Goal: Task Accomplishment & Management: Manage account settings

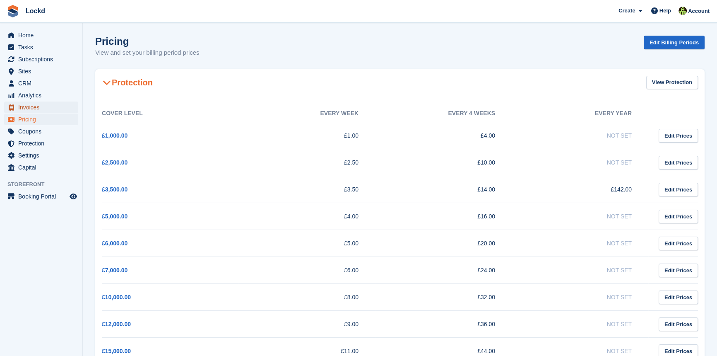
click at [35, 104] on span "Invoices" at bounding box center [43, 107] width 50 height 12
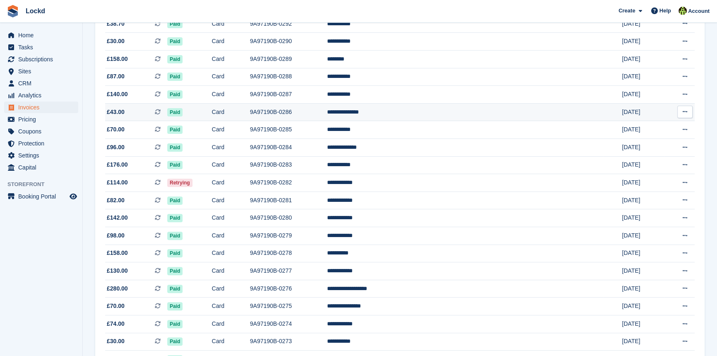
scroll to position [339, 0]
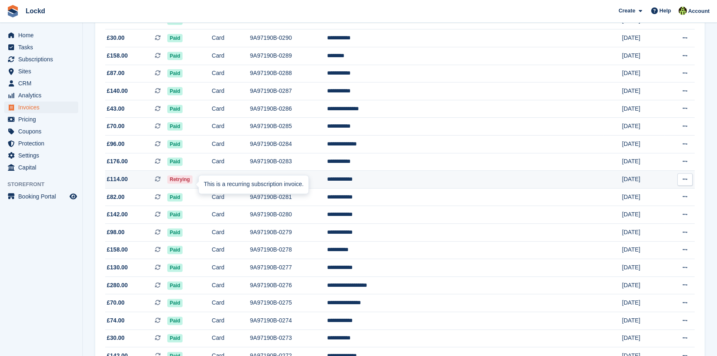
click at [161, 182] on icon at bounding box center [158, 179] width 6 height 6
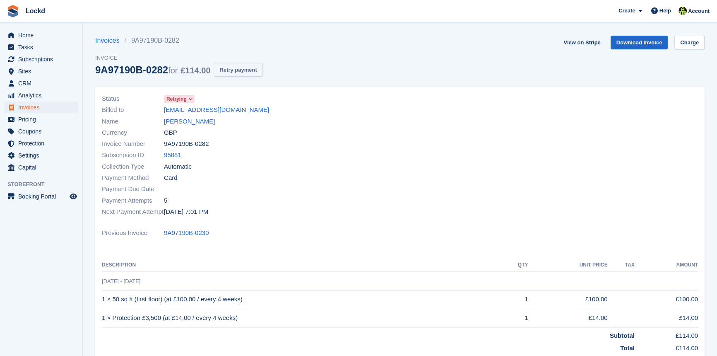
click at [240, 70] on button "Retry payment" at bounding box center [238, 70] width 49 height 14
click at [387, 324] on td "1 × Protection £3,500 (at £14.00 / every 4 weeks)" at bounding box center [301, 318] width 398 height 19
